Goal: Find contact information: Find contact information

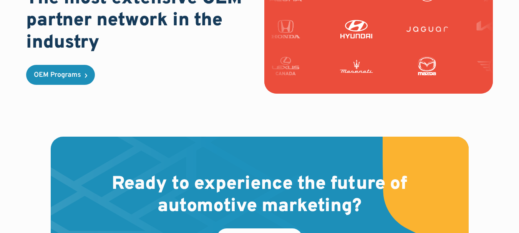
scroll to position [2366, 0]
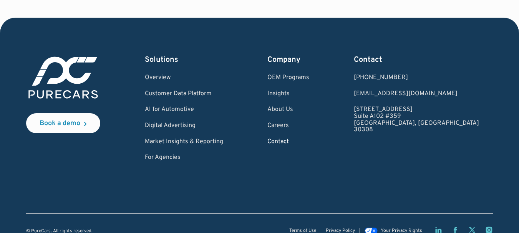
click at [309, 139] on link "Contact" at bounding box center [288, 142] width 42 height 7
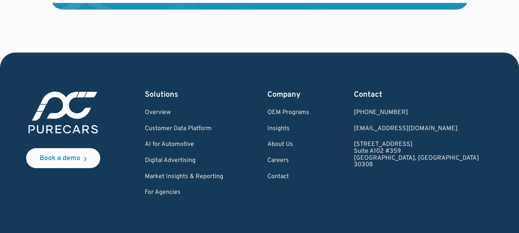
scroll to position [2366, 0]
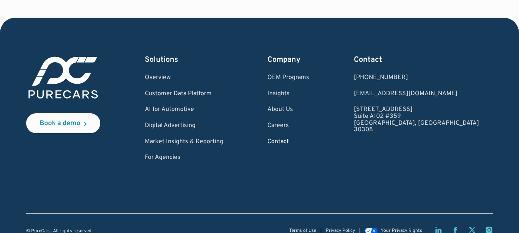
click at [309, 139] on link "Contact" at bounding box center [288, 142] width 42 height 7
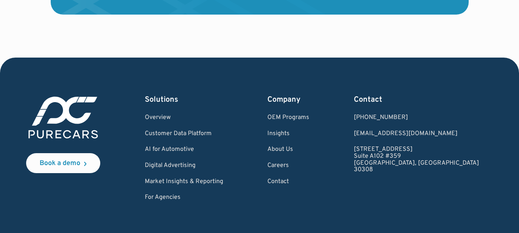
scroll to position [2366, 0]
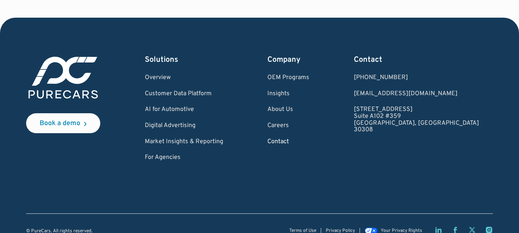
click at [309, 139] on link "Contact" at bounding box center [288, 142] width 42 height 7
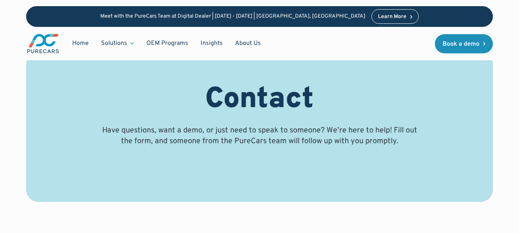
scroll to position [34, 0]
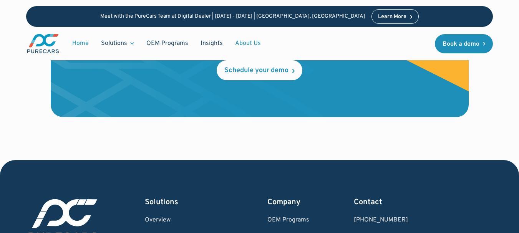
scroll to position [2213, 0]
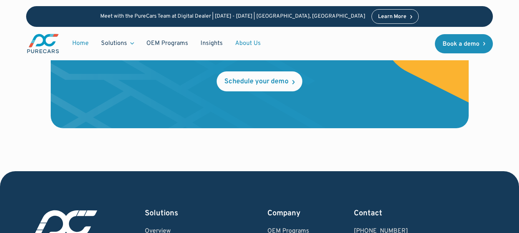
click at [247, 46] on link "About Us" at bounding box center [248, 43] width 38 height 15
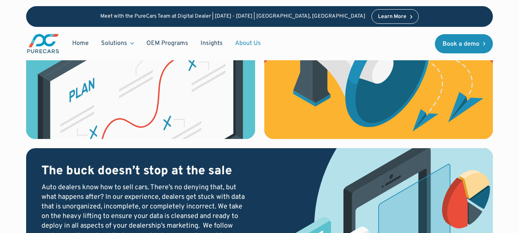
scroll to position [918, 0]
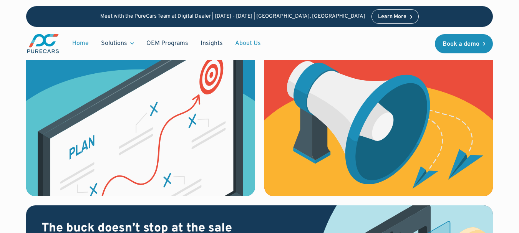
click at [85, 42] on link "Home" at bounding box center [80, 43] width 29 height 15
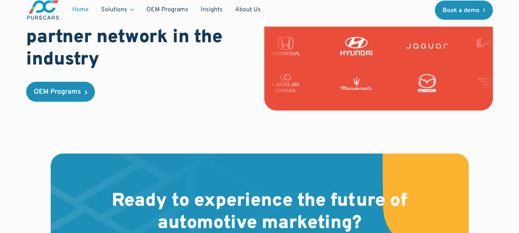
scroll to position [2366, 0]
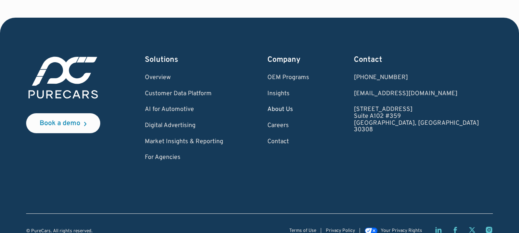
click at [309, 106] on link "About Us" at bounding box center [288, 109] width 42 height 7
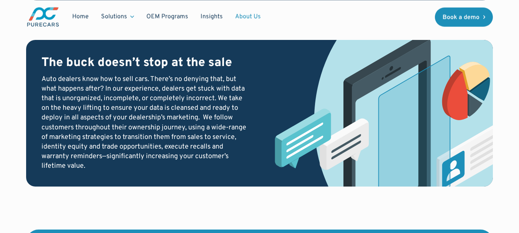
scroll to position [1763, 0]
